Goal: Communication & Community: Answer question/provide support

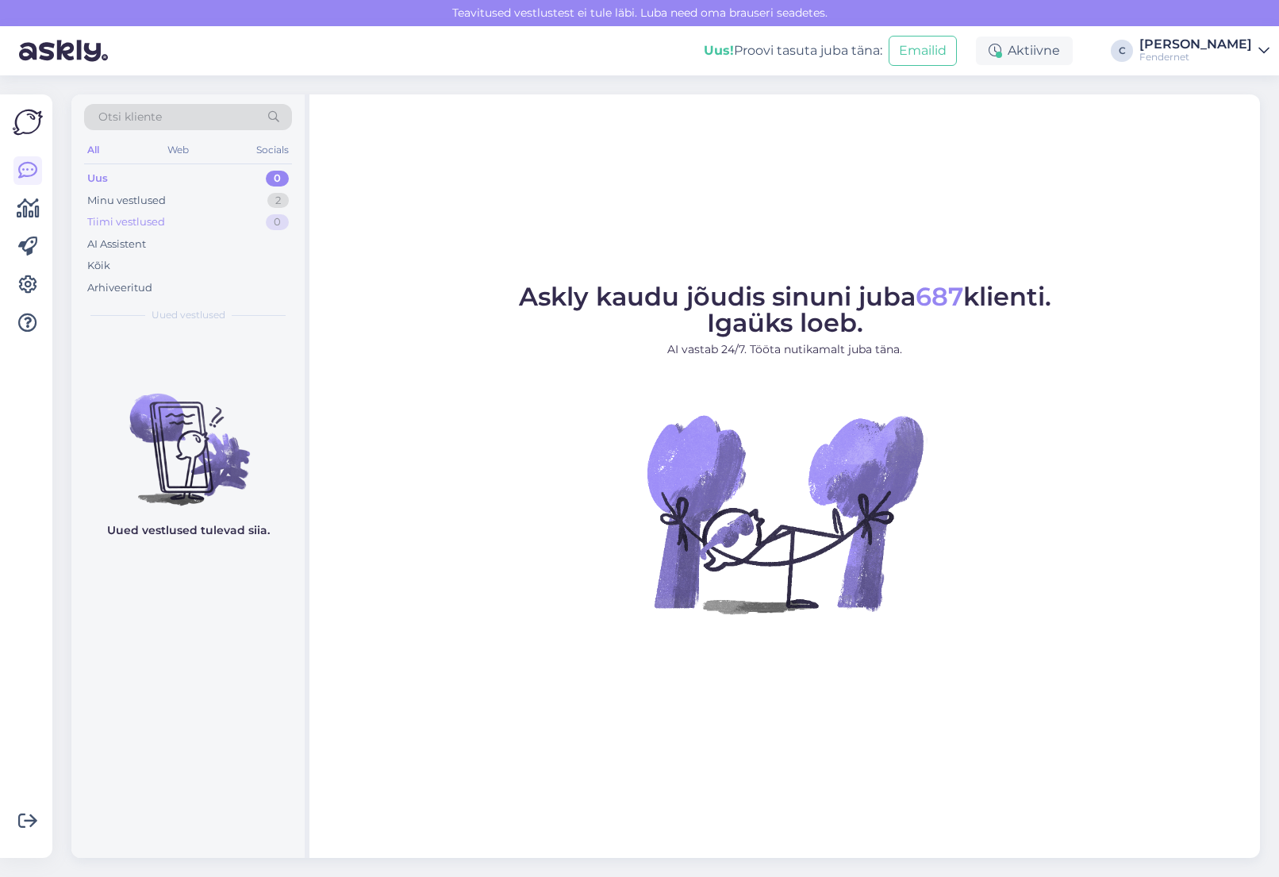
click at [155, 214] on div "Tiimi vestlused" at bounding box center [126, 222] width 78 height 16
click at [159, 289] on div "Arhiveeritud" at bounding box center [188, 288] width 208 height 22
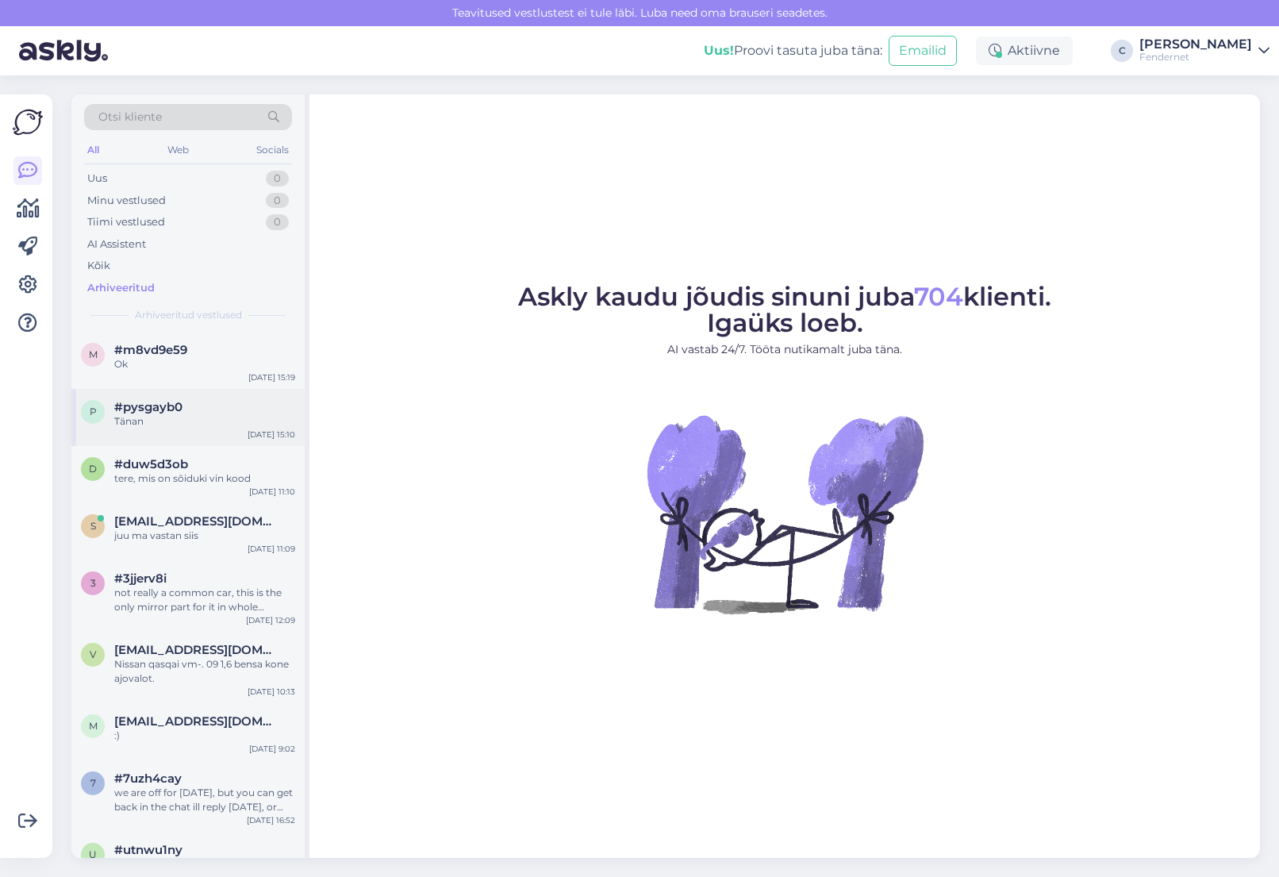
click at [233, 445] on div "p #pysgayb0 Tänan [DATE] 15:10" at bounding box center [187, 417] width 233 height 57
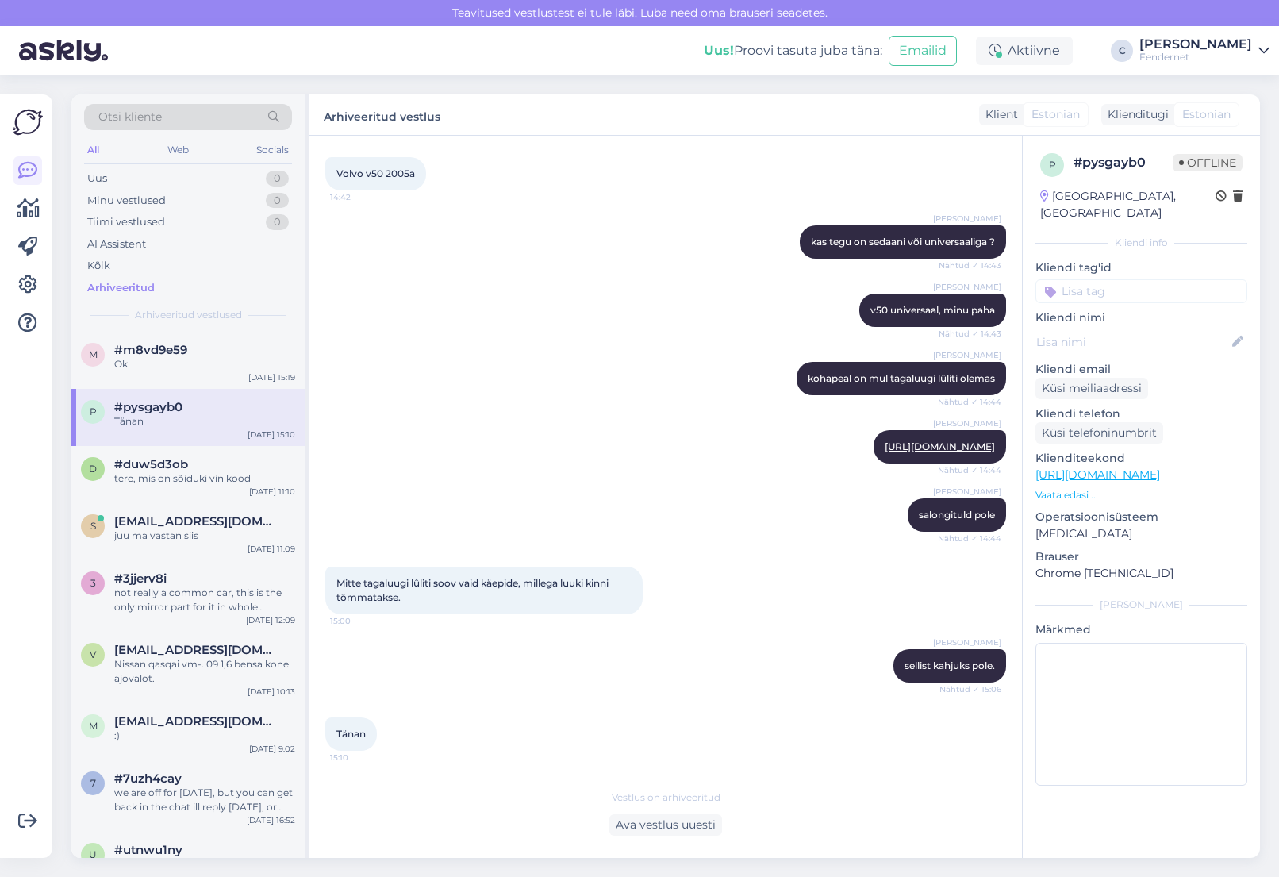
scroll to position [367, 0]
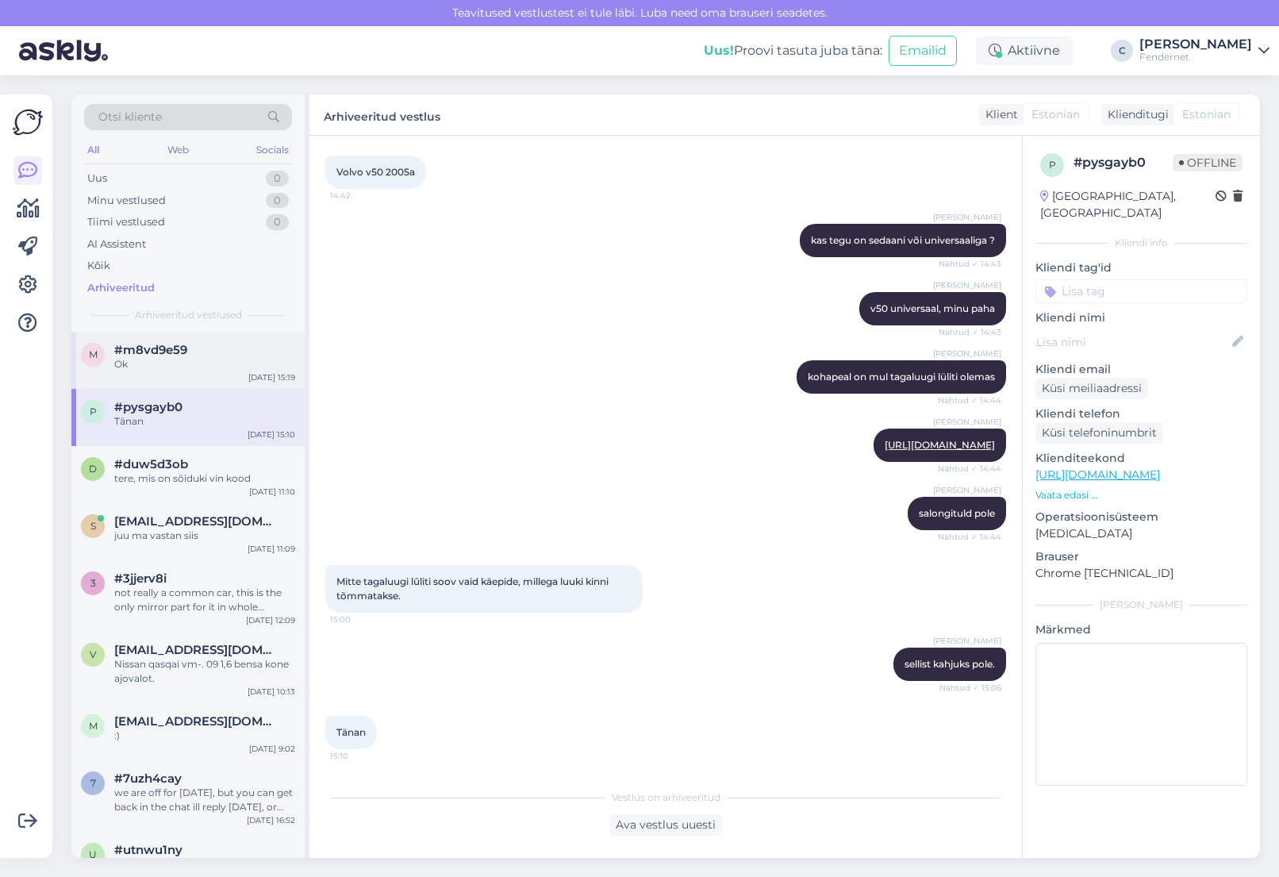
click at [178, 378] on div "m #m8vd9e59 Ok Aug 15 15:19" at bounding box center [187, 360] width 233 height 57
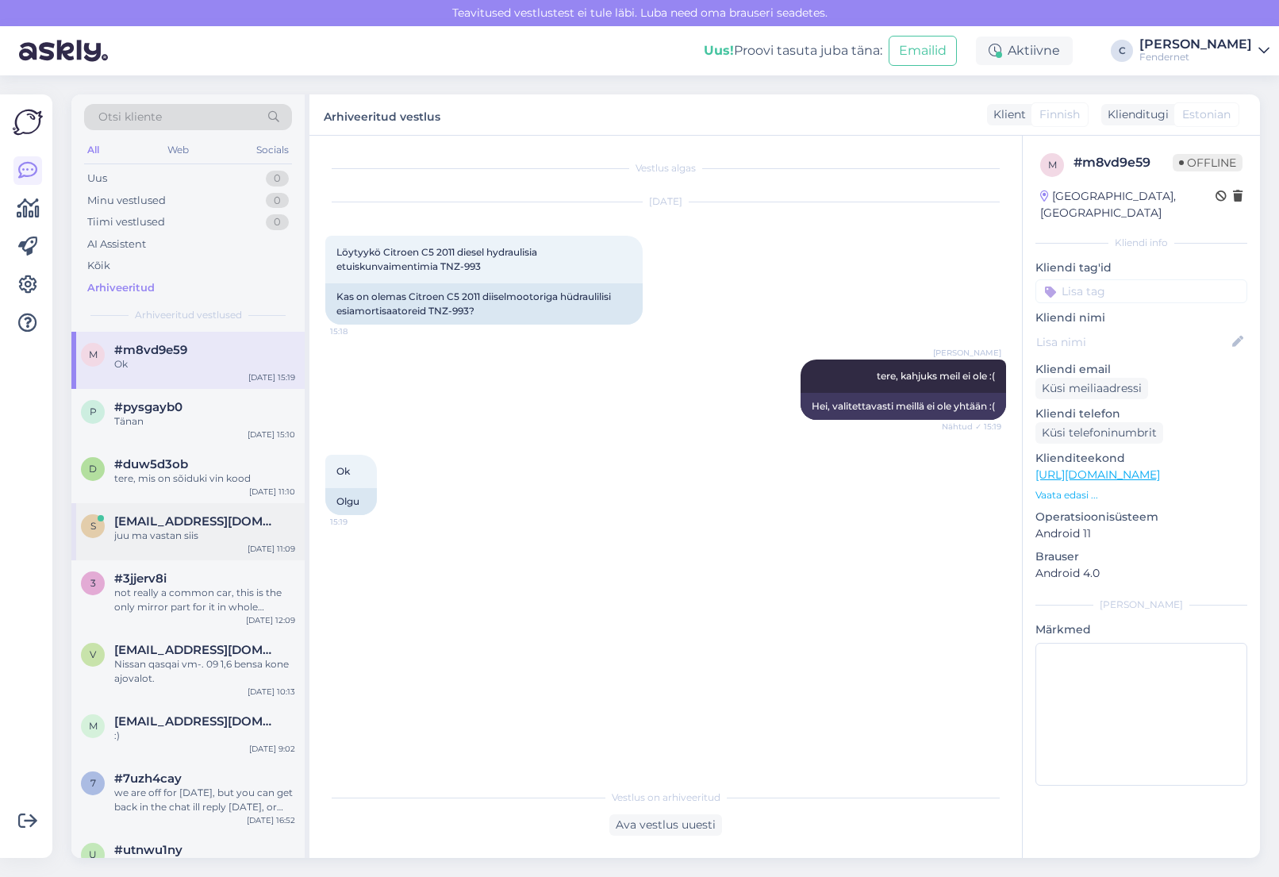
click at [200, 536] on div "juu ma vastan siis" at bounding box center [204, 535] width 181 height 14
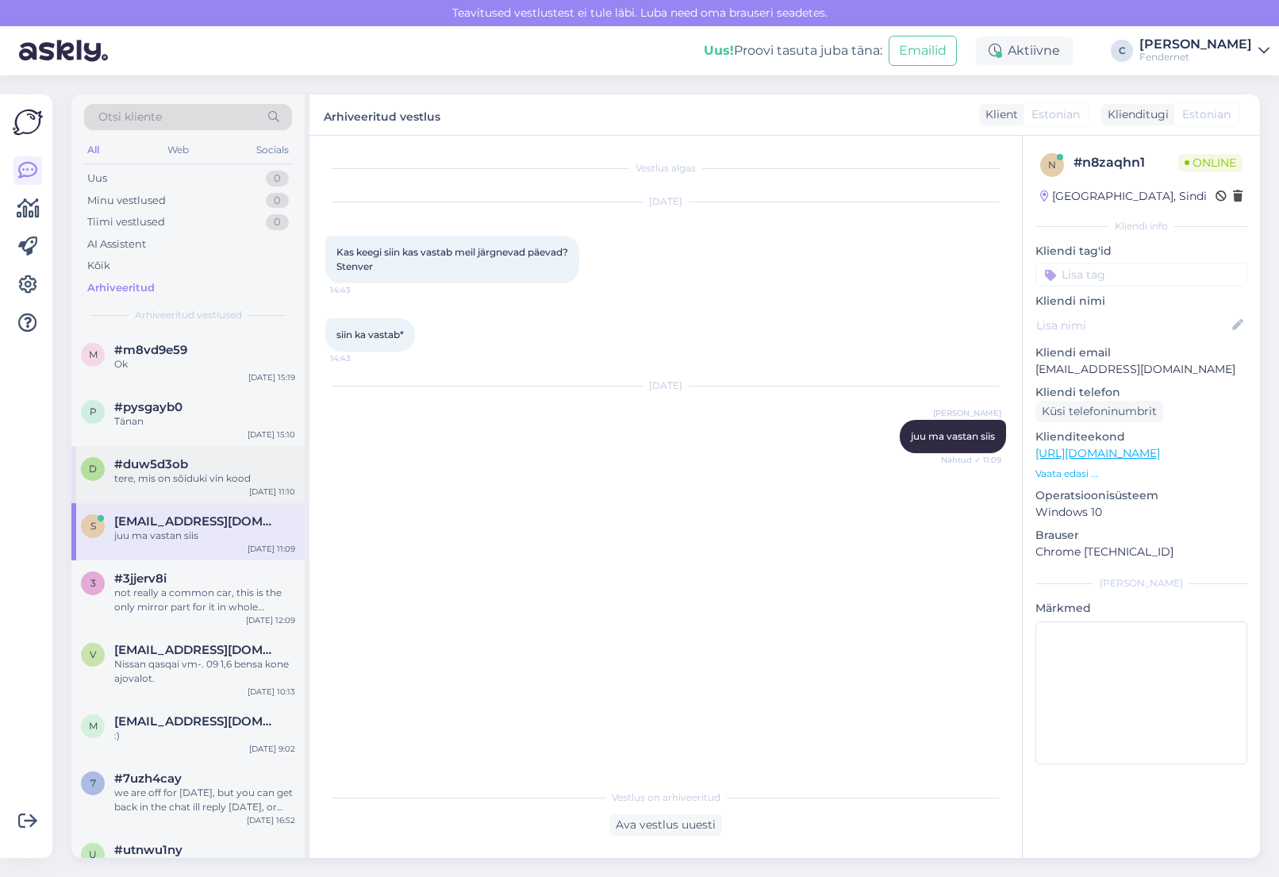
click at [200, 472] on div "tere, mis on sõiduki vin kood" at bounding box center [204, 478] width 181 height 14
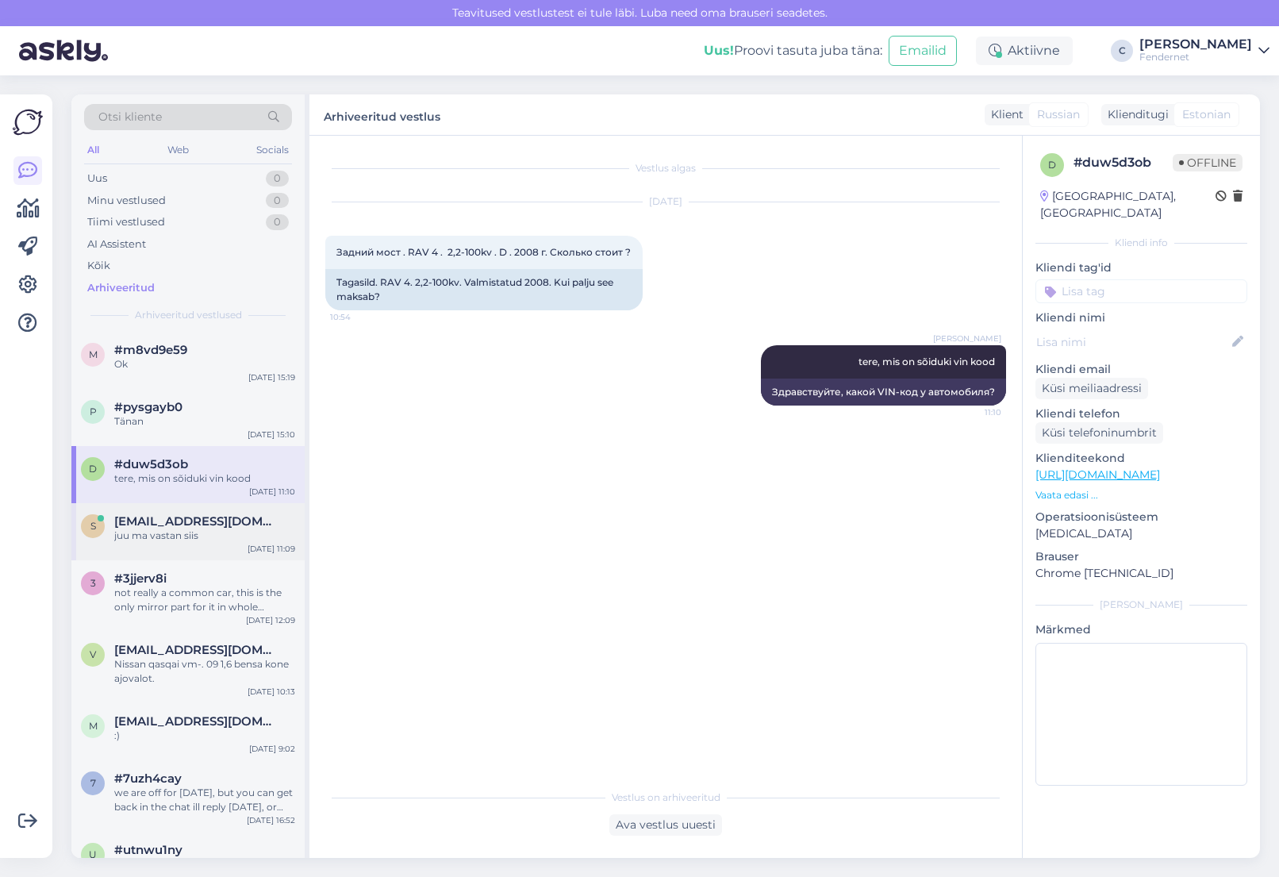
click at [198, 520] on span "stenver@fendernet.ee" at bounding box center [196, 521] width 165 height 14
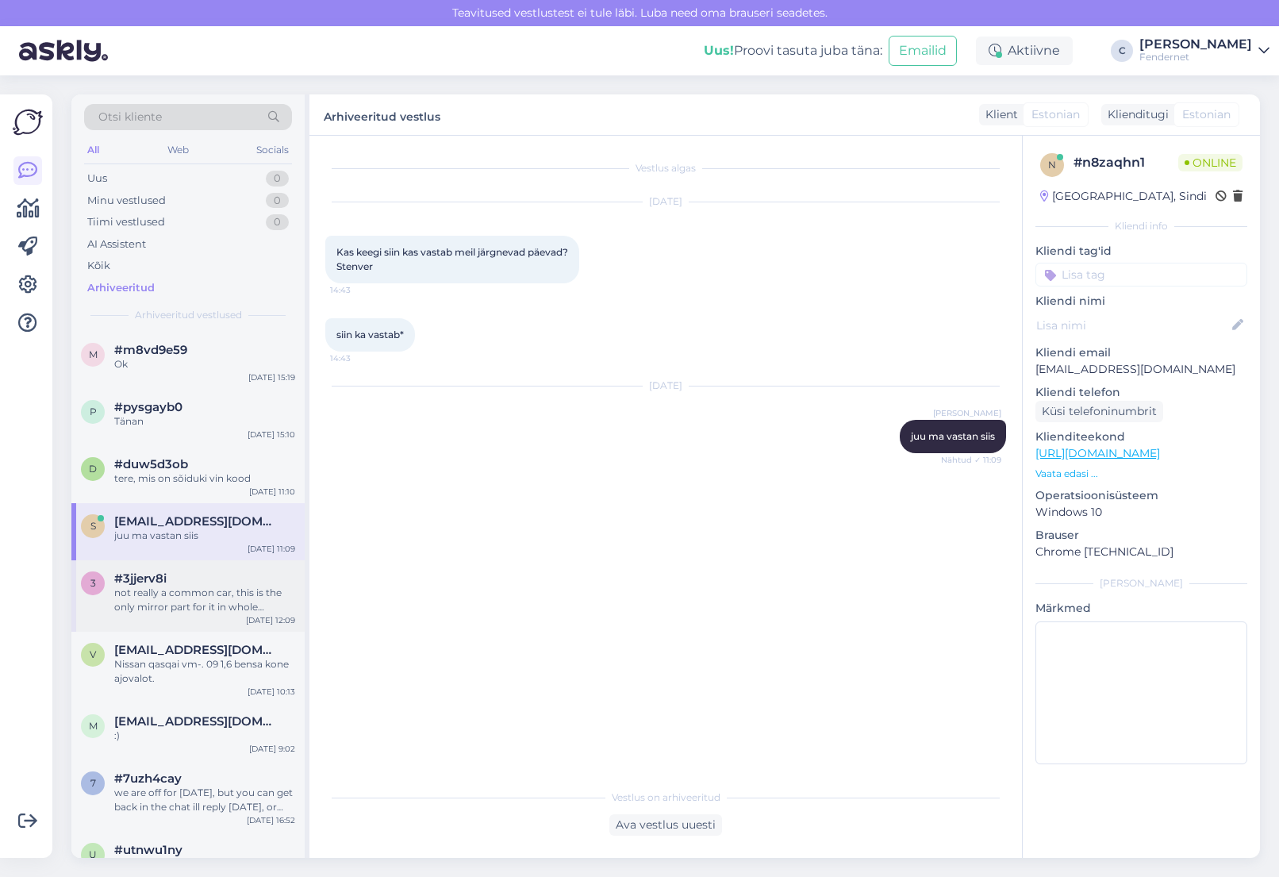
click at [211, 598] on div "not really a common car, this is the only mirror part for it in whole sweden an…" at bounding box center [204, 599] width 181 height 29
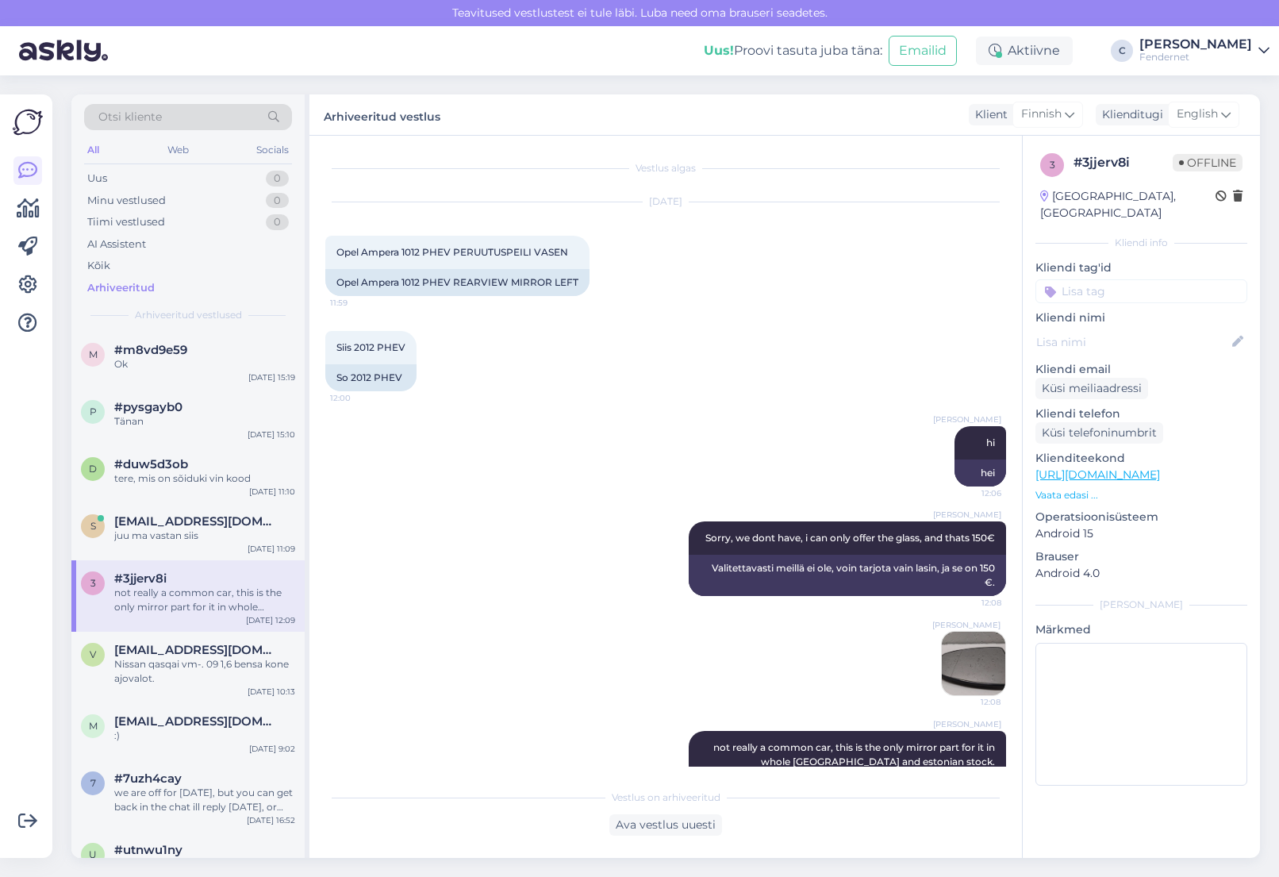
scroll to position [71, 0]
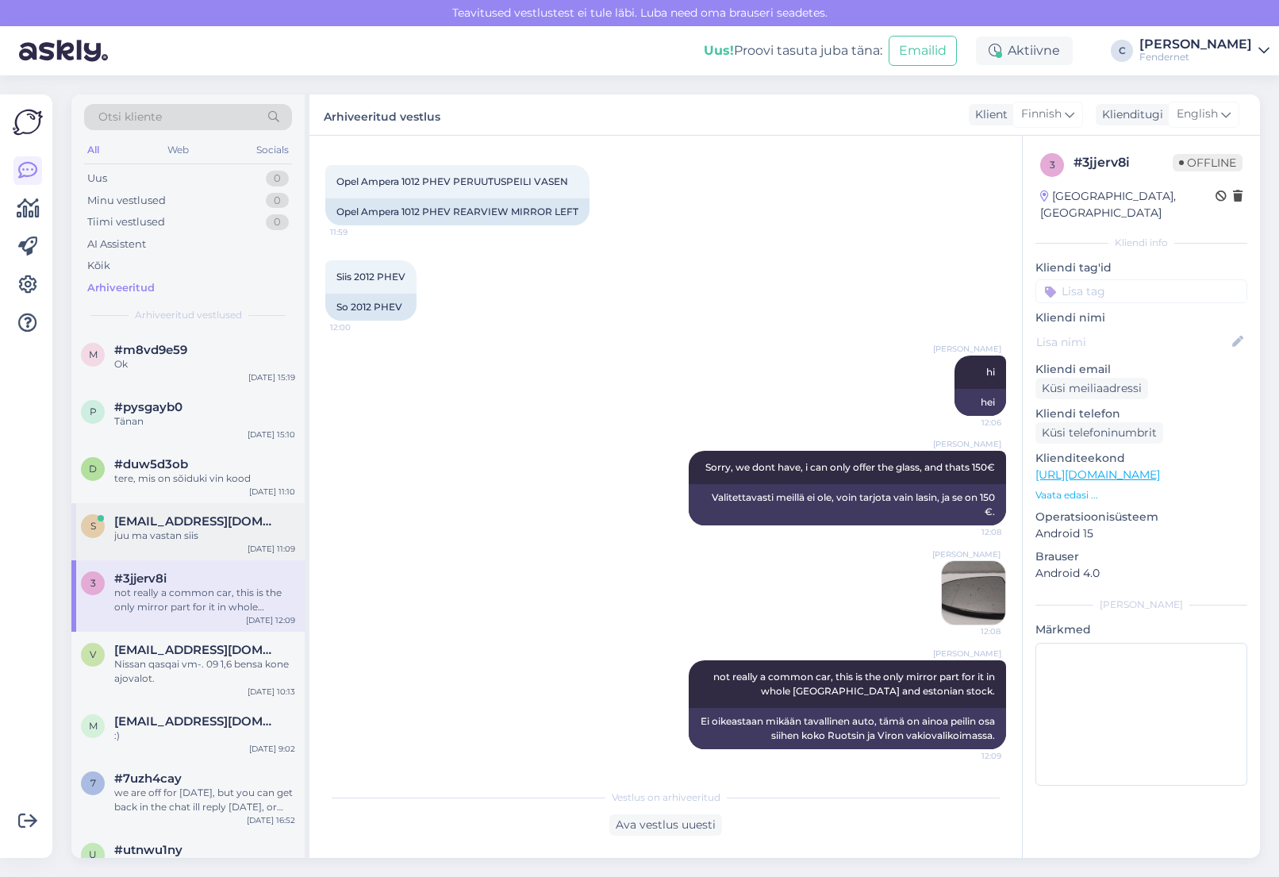
click at [220, 545] on div "s stenver@fendernet.ee juu ma vastan siis Aug 14 11:09" at bounding box center [187, 531] width 233 height 57
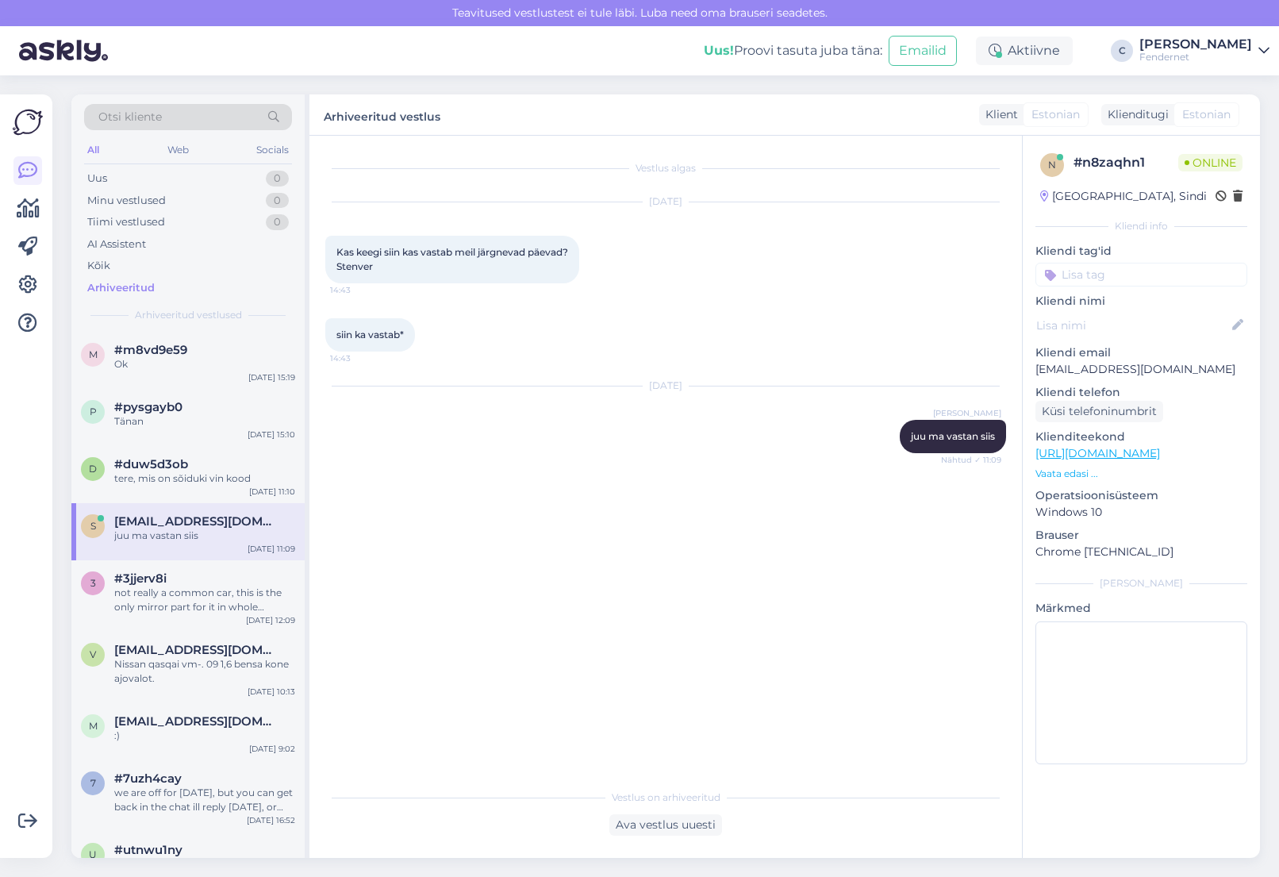
scroll to position [0, 0]
click at [194, 370] on div "Ok" at bounding box center [204, 364] width 181 height 14
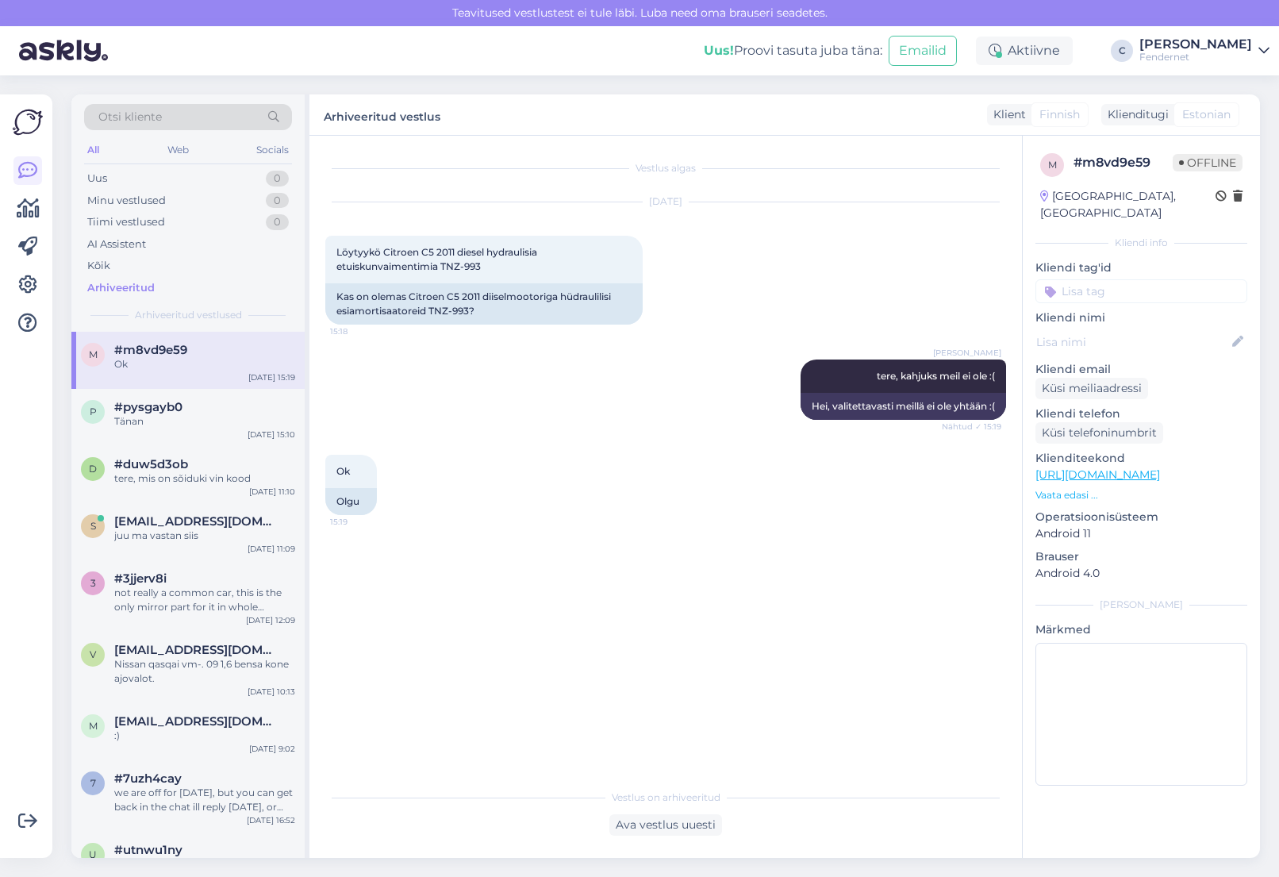
click at [575, 487] on div "Ok 15:19 Olgu" at bounding box center [665, 484] width 681 height 95
click at [150, 176] on div "Uus 0" at bounding box center [188, 178] width 208 height 22
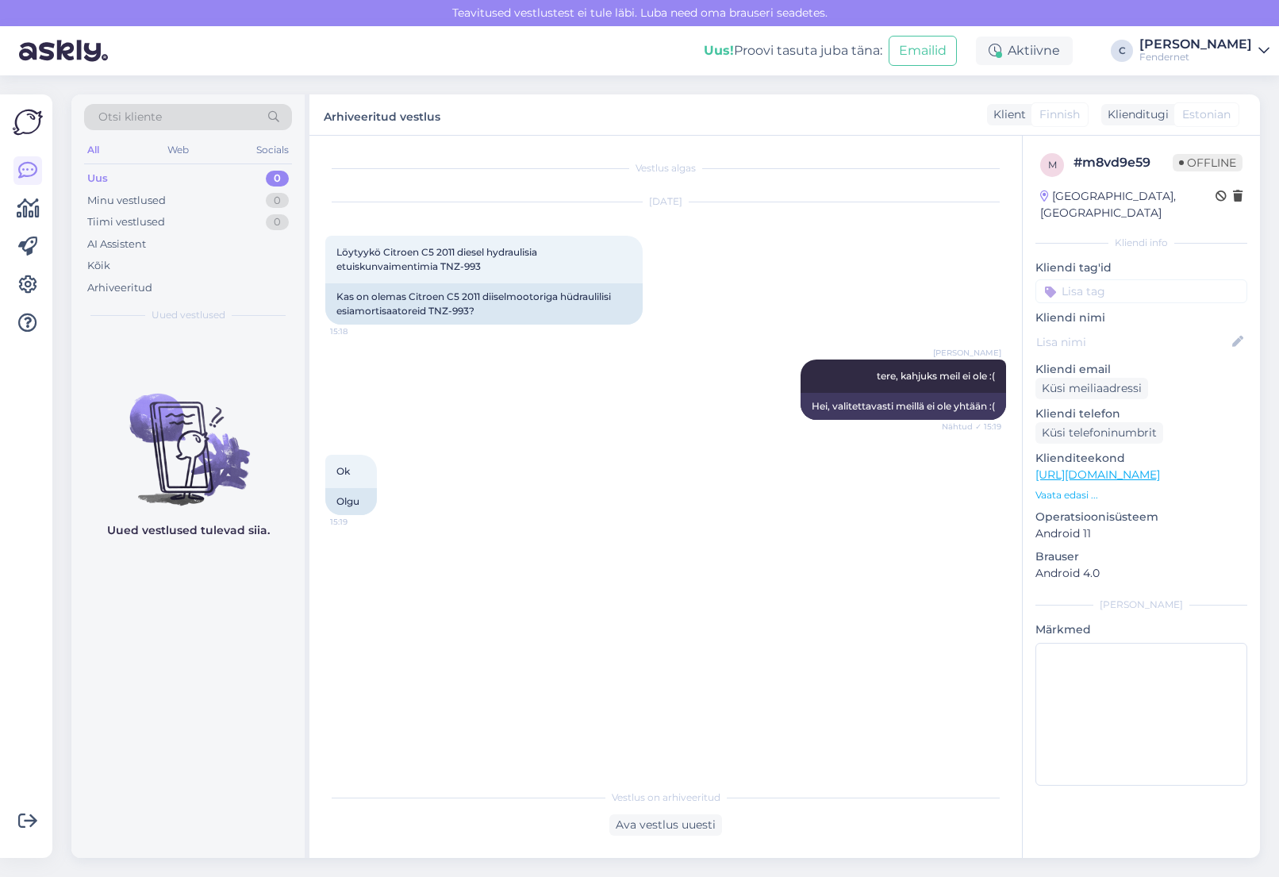
click at [458, 54] on div "Uus! Proovi tasuta juba täna: Emailid Aktiivne C Christopher Fendernet" at bounding box center [639, 50] width 1279 height 49
